Goal: Find contact information: Obtain details needed to contact an individual or organization

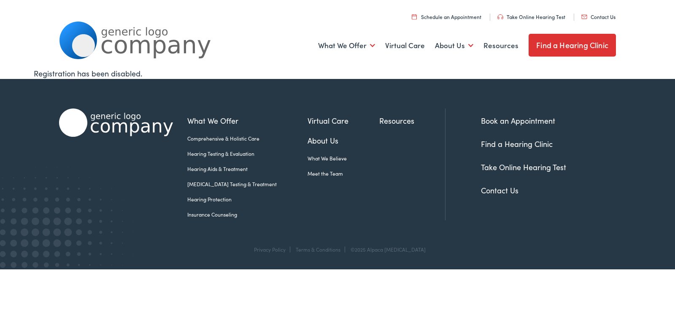
click at [509, 194] on link "Contact Us" at bounding box center [500, 190] width 38 height 11
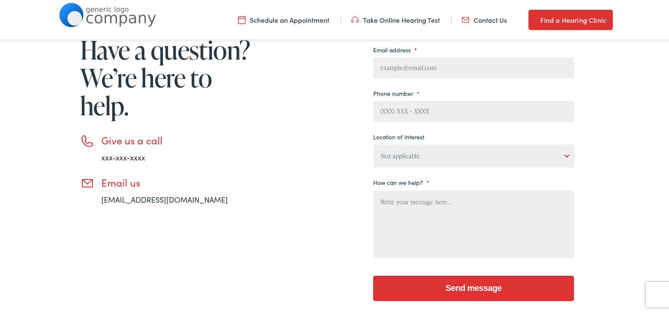
scroll to position [155, 0]
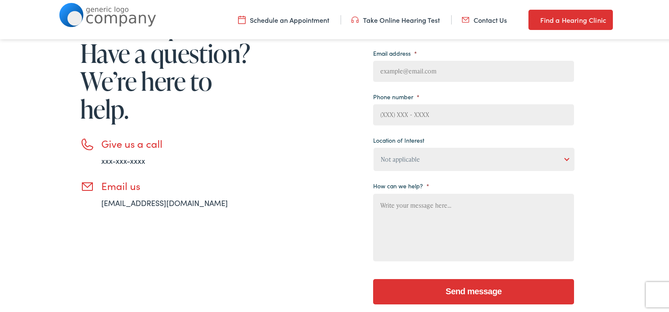
click at [406, 70] on input "Email address *" at bounding box center [473, 70] width 201 height 21
type input "Jade@websiteiinfinity.com"
type input "Jade"
type input "Shaw"
type input "(814) 980-5065"
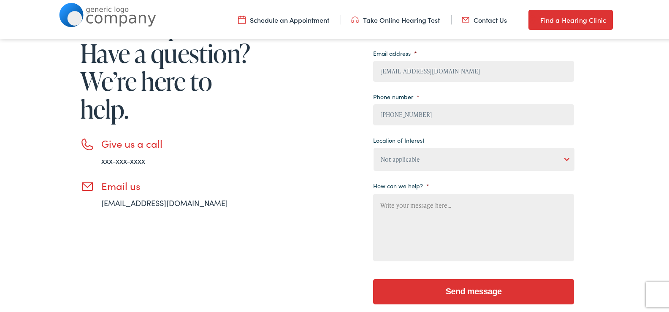
click at [420, 106] on input "(814) 980-5065" at bounding box center [473, 113] width 201 height 21
click at [431, 152] on select "Not applicable Estes Audiology, Seguin Estes Audiology, San Antonio Estes Audio…" at bounding box center [474, 157] width 201 height 23
select select "Estes Audiology, Seguin"
click at [374, 146] on select "Not applicable Estes Audiology, Seguin Estes Audiology, San Antonio Estes Audio…" at bounding box center [474, 157] width 201 height 23
click at [432, 212] on textarea "How can we help? *" at bounding box center [473, 226] width 201 height 68
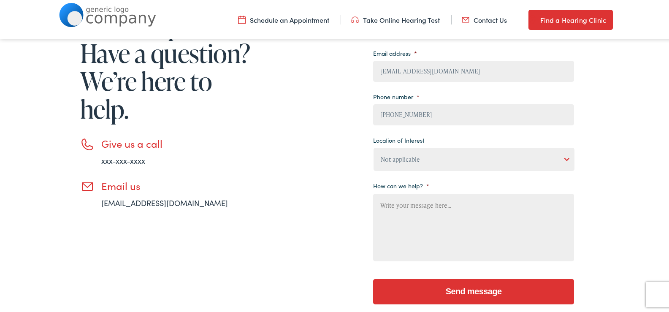
paste textarea "Beloved website owner, I’m Jade from Website Infinity—creating sleek, secure, a…"
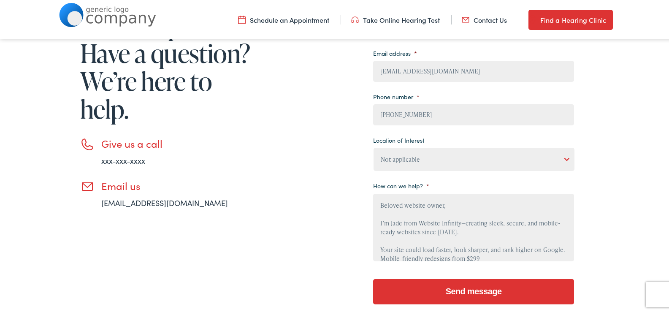
scroll to position [125, 0]
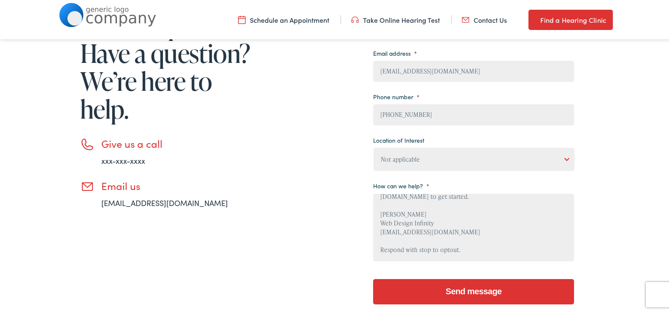
type textarea "Beloved website owner, I’m Jade from Website Infinity—creating sleek, secure, a…"
click at [485, 295] on input "Send message" at bounding box center [473, 290] width 201 height 25
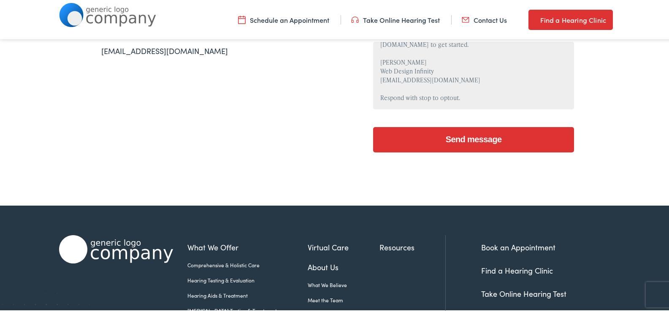
scroll to position [309, 0]
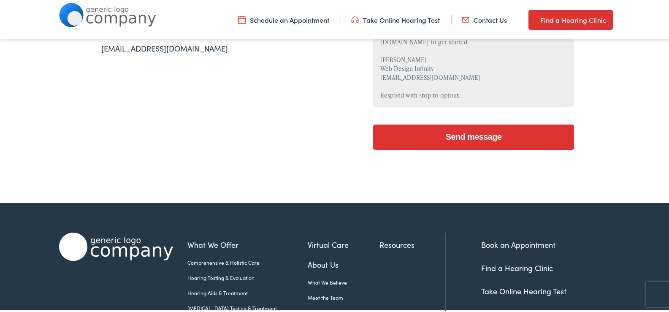
click at [428, 145] on input "Send message" at bounding box center [473, 135] width 201 height 25
click at [429, 145] on input "Send message" at bounding box center [473, 135] width 201 height 25
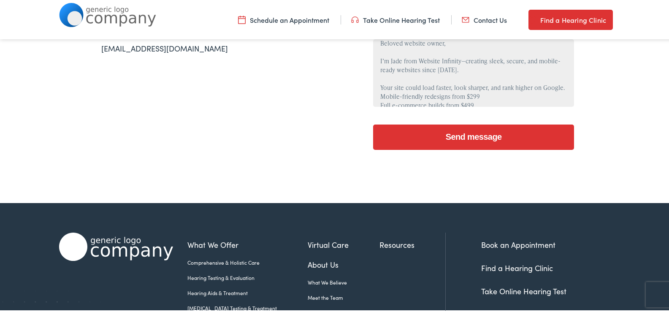
scroll to position [0, 0]
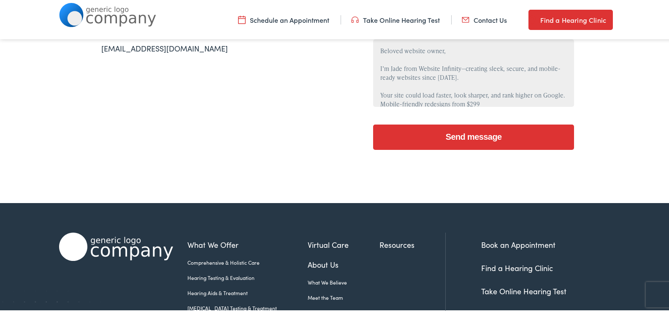
click at [517, 139] on input "Send message" at bounding box center [473, 135] width 201 height 25
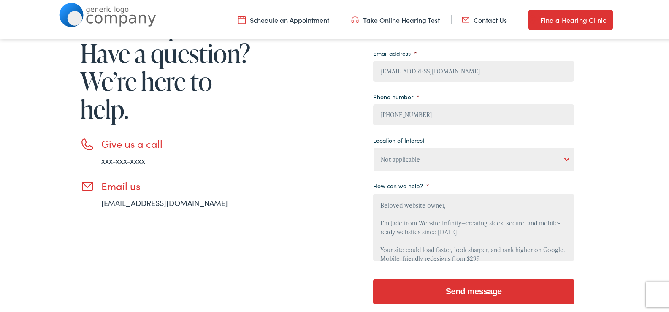
click at [518, 169] on select "Not applicable Estes Audiology, Seguin Estes Audiology, San Antonio Estes Audio…" at bounding box center [474, 157] width 201 height 23
select select "Scallan Hearing, Goodwood"
click at [374, 146] on select "Not applicable Estes Audiology, Seguin Estes Audiology, San Antonio Estes Audio…" at bounding box center [474, 157] width 201 height 23
click at [472, 290] on input "Send message" at bounding box center [473, 290] width 201 height 25
click at [403, 113] on input "(814) 980-5065" at bounding box center [473, 113] width 201 height 21
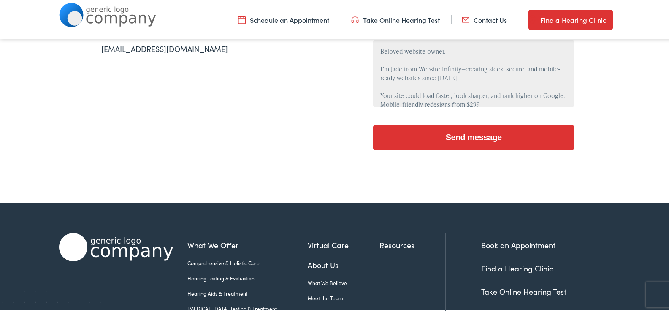
scroll to position [390, 0]
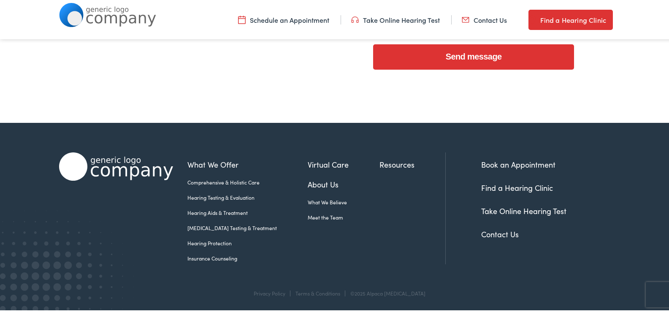
click at [473, 50] on input "Send message" at bounding box center [473, 55] width 201 height 25
